Goal: Task Accomplishment & Management: Use online tool/utility

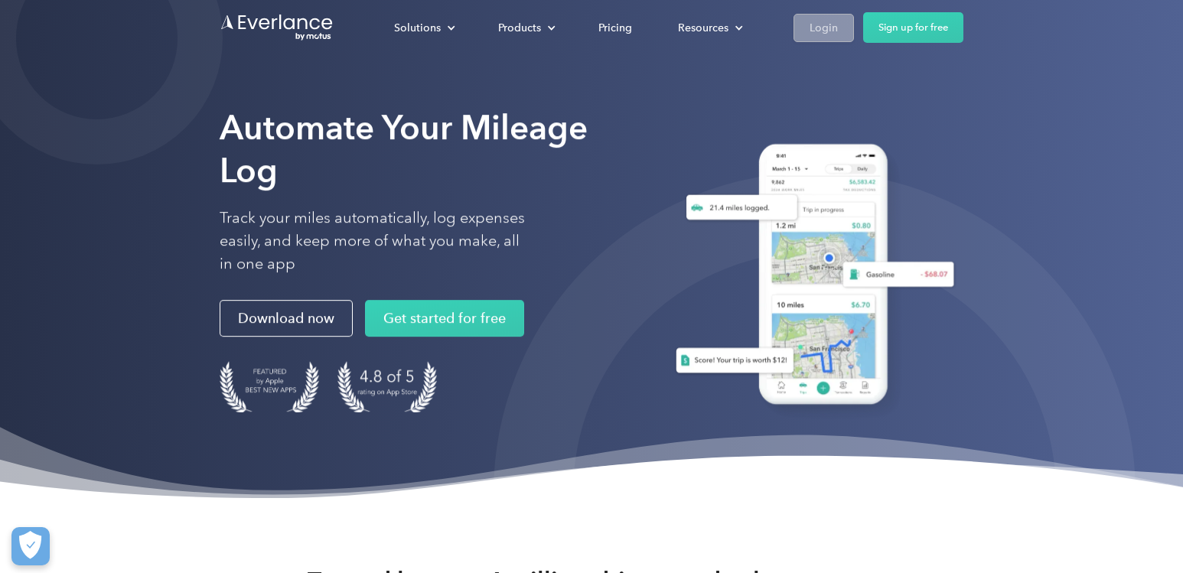
click at [828, 26] on div "Login" at bounding box center [824, 27] width 28 height 19
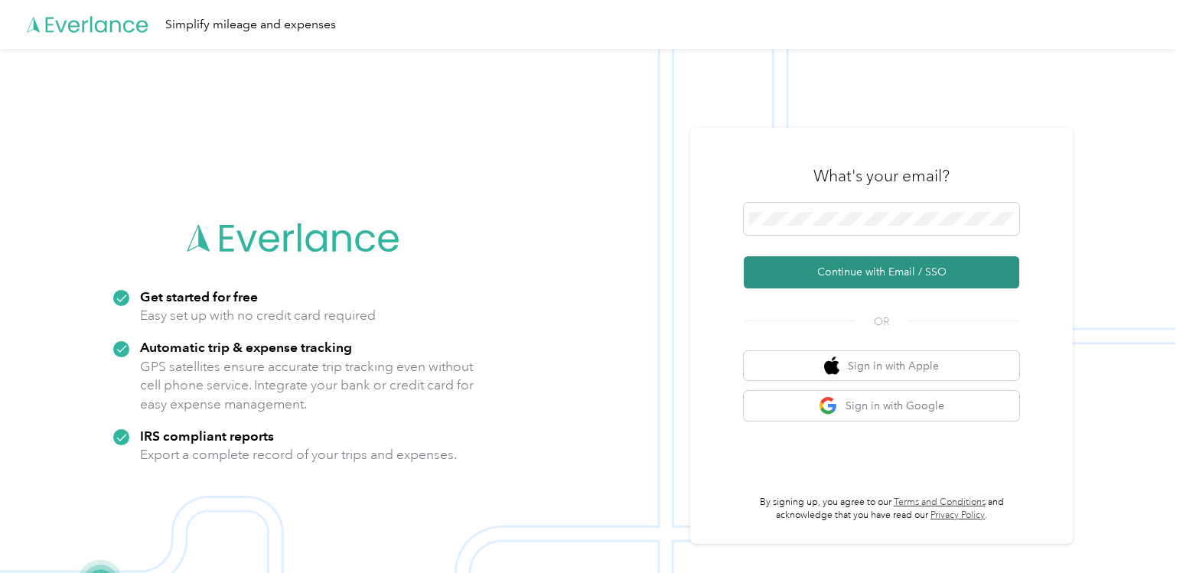
click at [838, 284] on button "Continue with Email / SSO" at bounding box center [881, 272] width 275 height 32
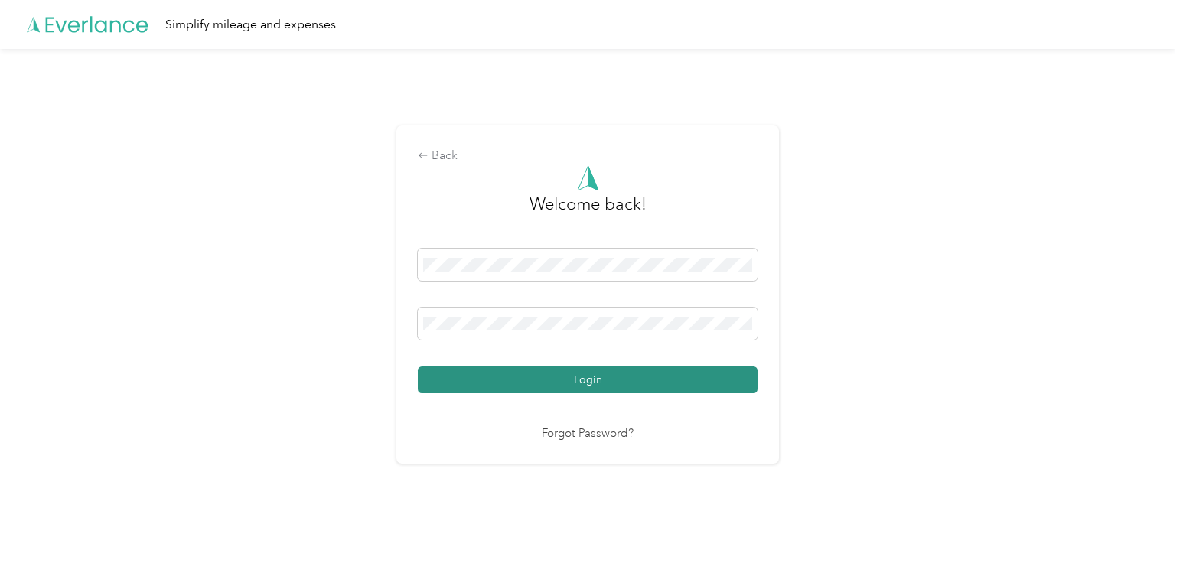
click at [609, 380] on button "Login" at bounding box center [588, 380] width 340 height 27
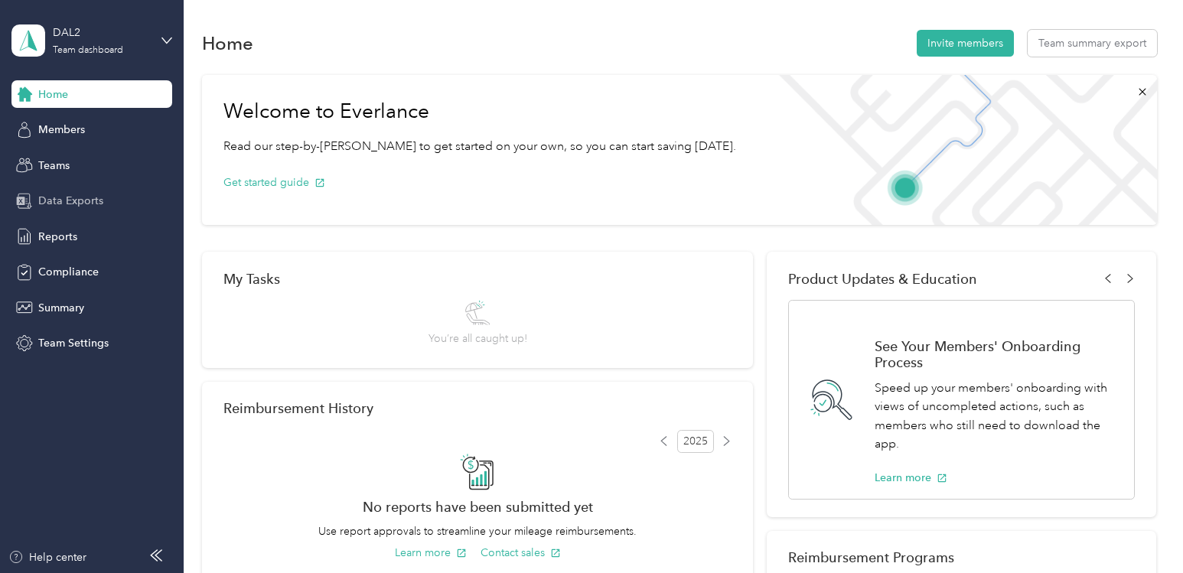
click at [51, 203] on span "Data Exports" at bounding box center [70, 201] width 65 height 16
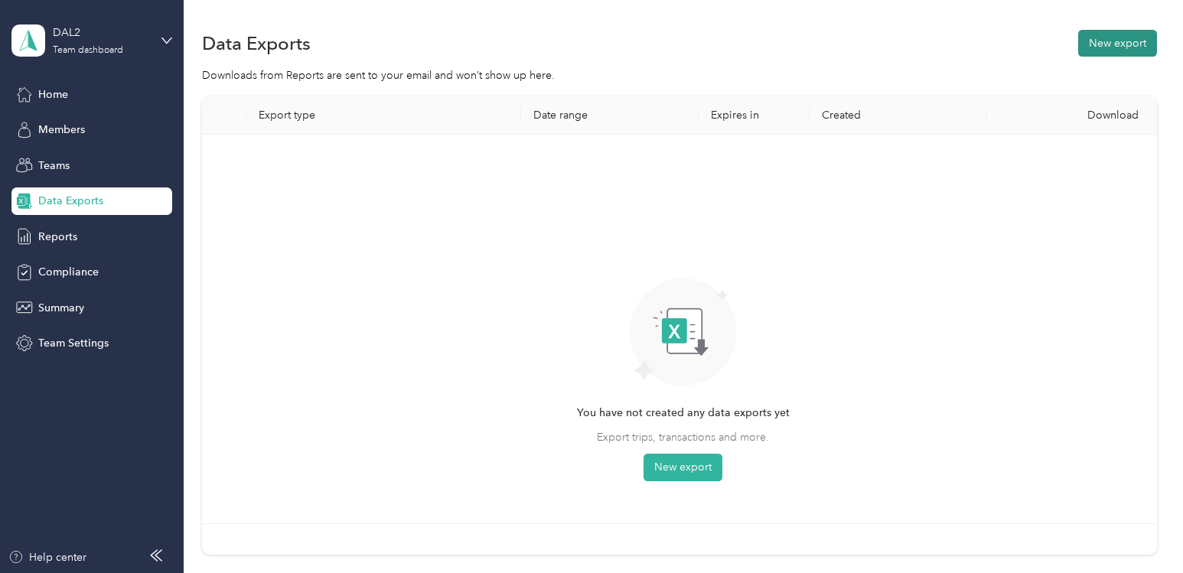
click at [1132, 44] on button "New export" at bounding box center [1117, 43] width 79 height 27
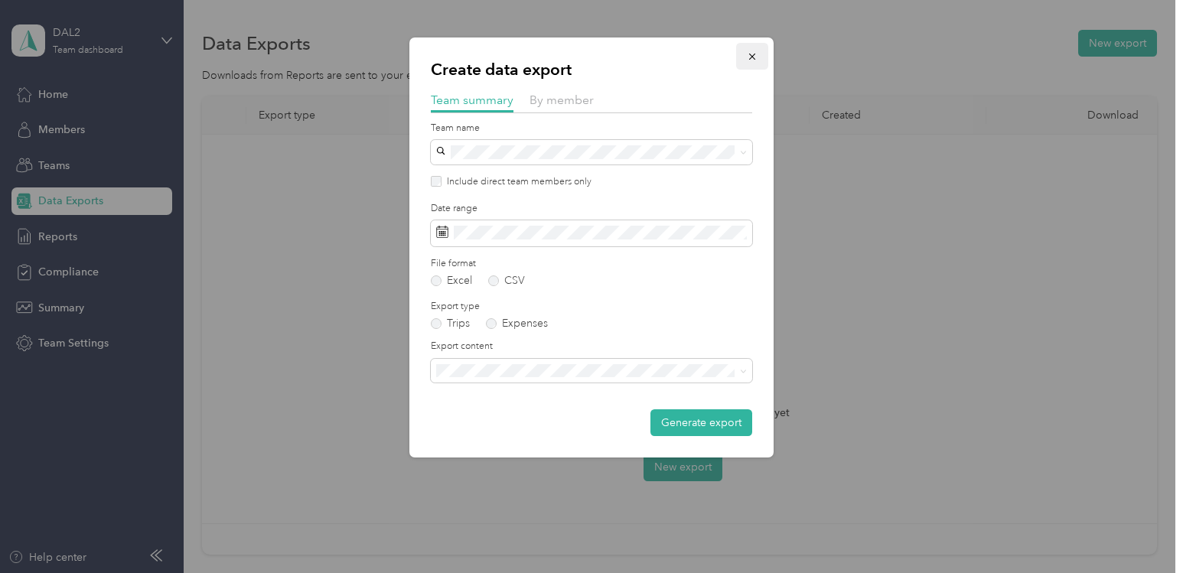
click at [755, 58] on icon "button" at bounding box center [752, 56] width 11 height 11
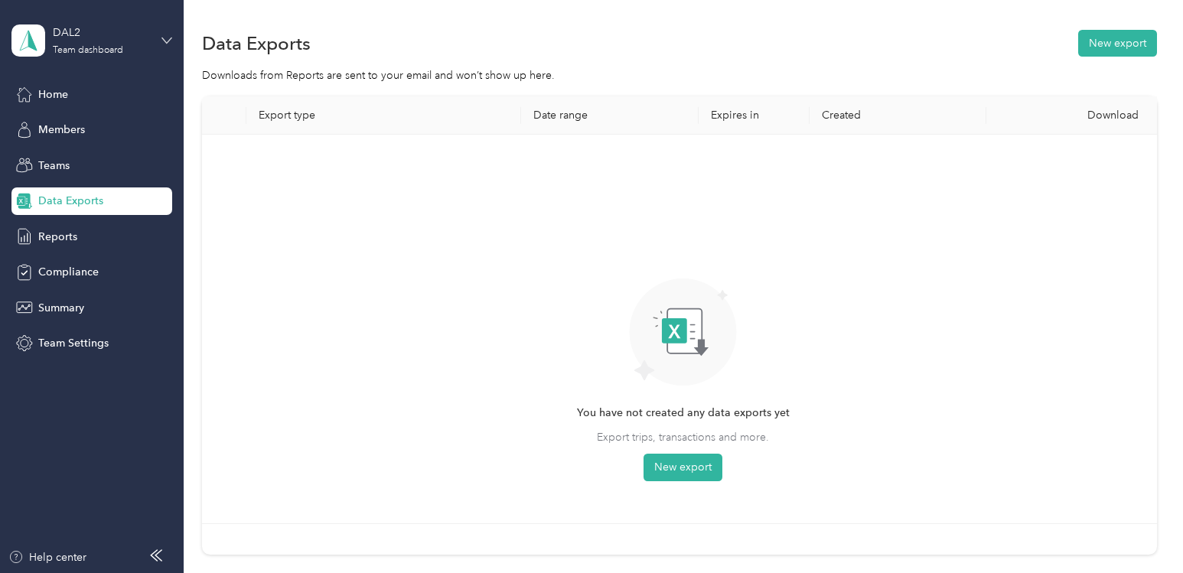
click at [165, 42] on icon at bounding box center [166, 40] width 11 height 11
click at [77, 161] on div "Personal dashboard" at bounding box center [72, 159] width 96 height 16
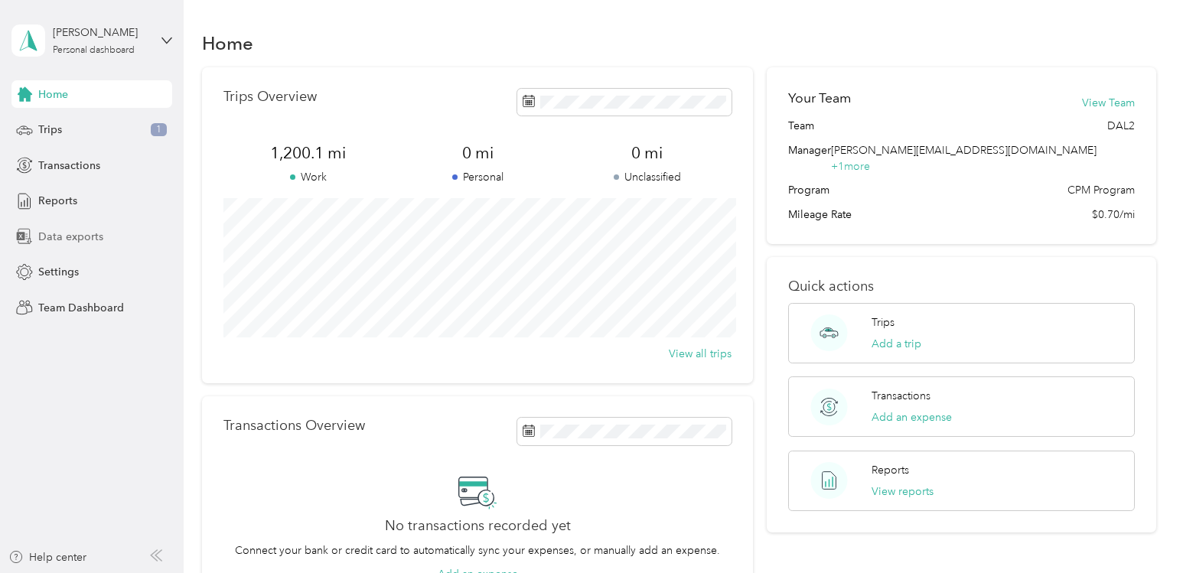
click at [62, 243] on span "Data exports" at bounding box center [70, 237] width 65 height 16
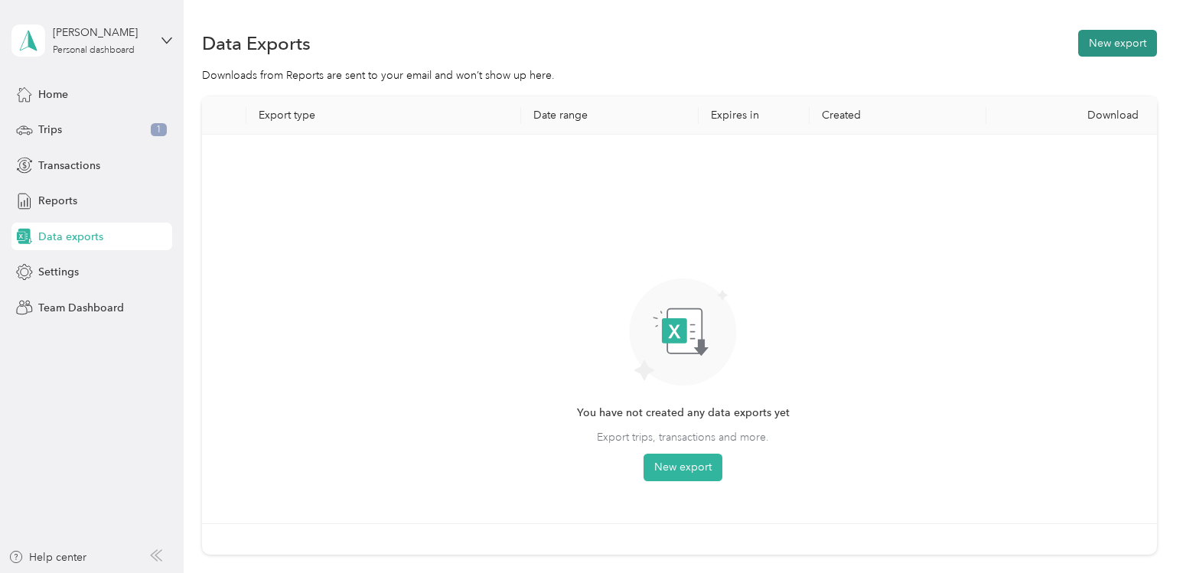
click at [1126, 41] on button "New export" at bounding box center [1117, 43] width 79 height 27
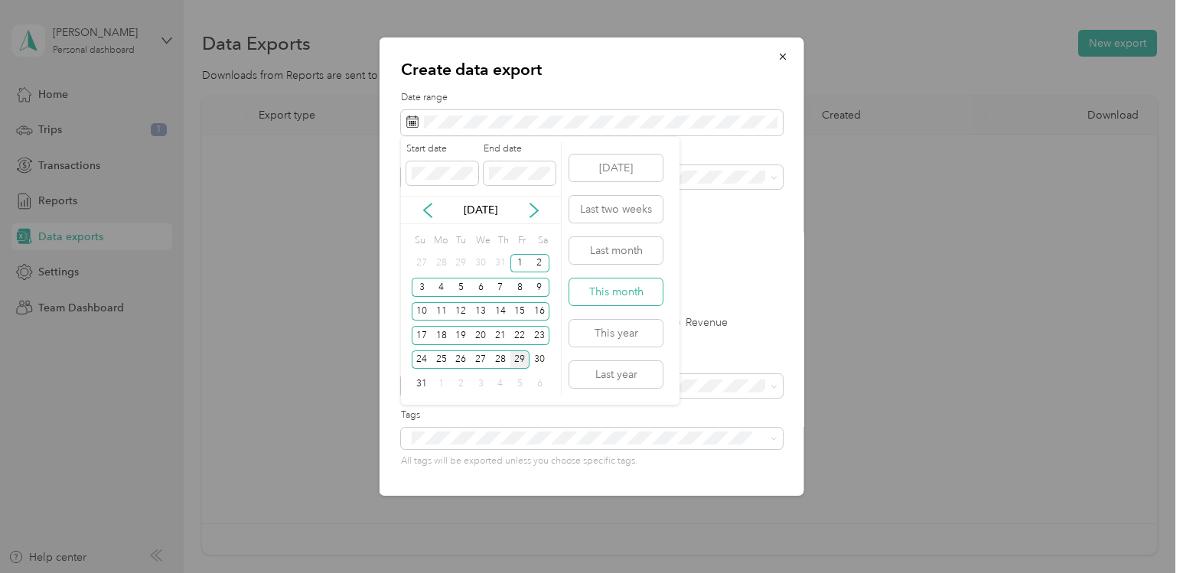
click at [630, 290] on button "This month" at bounding box center [615, 292] width 93 height 27
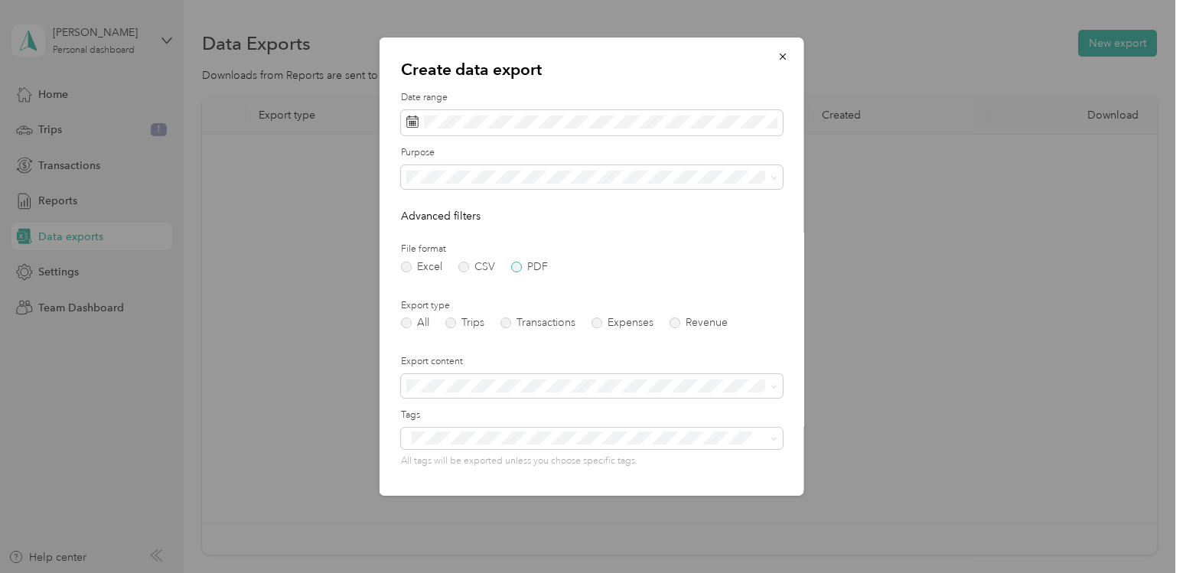
click at [513, 264] on label "PDF" at bounding box center [529, 267] width 37 height 11
click at [455, 322] on label "Trips" at bounding box center [464, 323] width 39 height 11
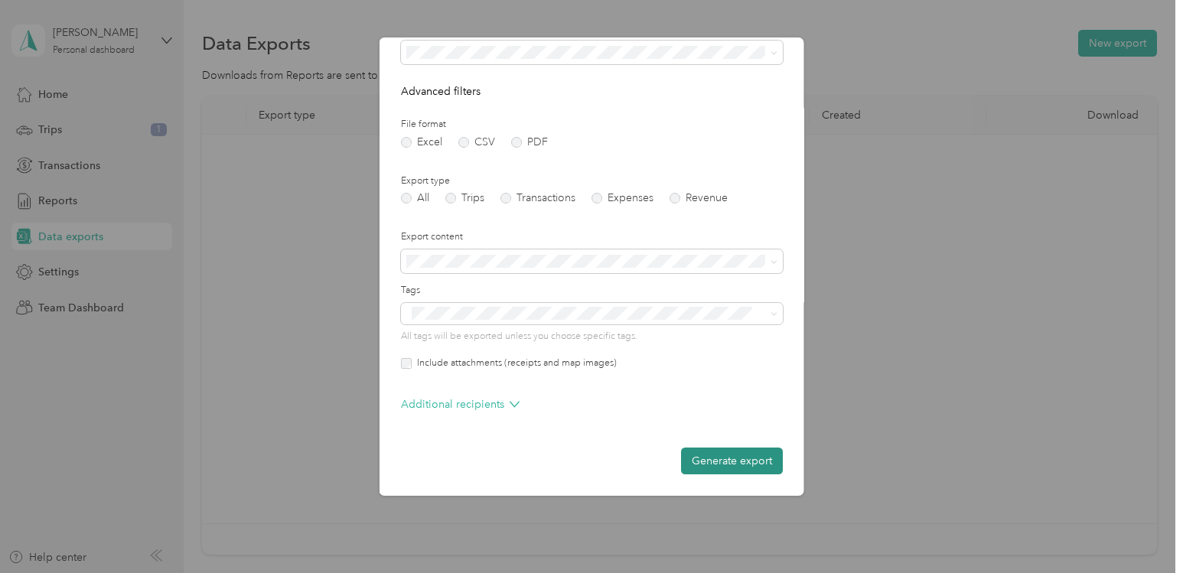
click at [756, 458] on button "Generate export" at bounding box center [732, 461] width 102 height 27
